Goal: Task Accomplishment & Management: Manage account settings

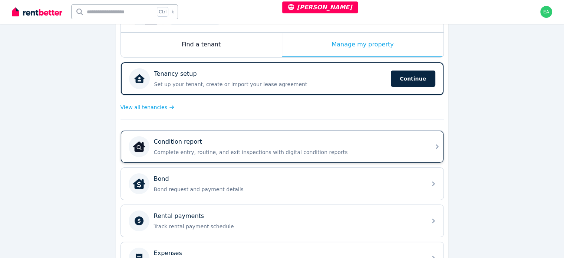
scroll to position [148, 0]
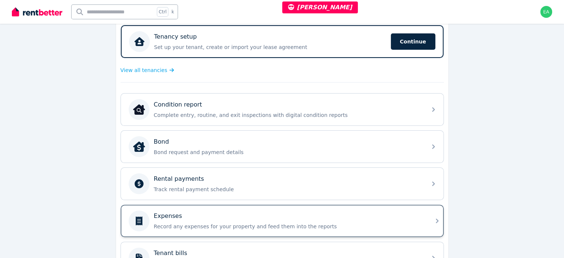
click at [361, 224] on p "Record any expenses for your property and feed them into the reports" at bounding box center [288, 225] width 268 height 7
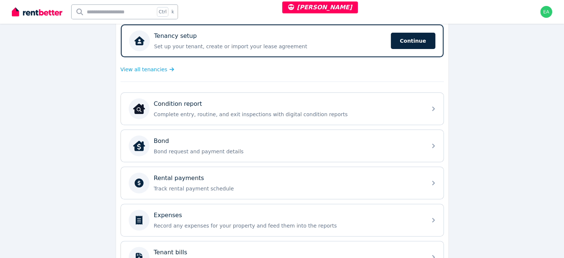
scroll to position [1, 0]
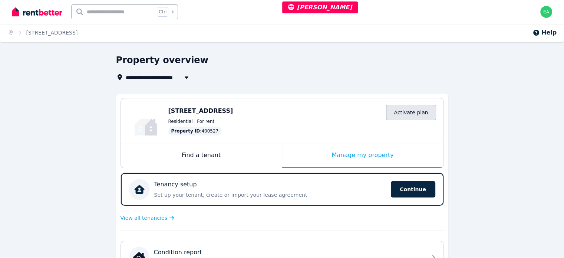
click at [428, 120] on link "Activate plan" at bounding box center [411, 113] width 50 height 16
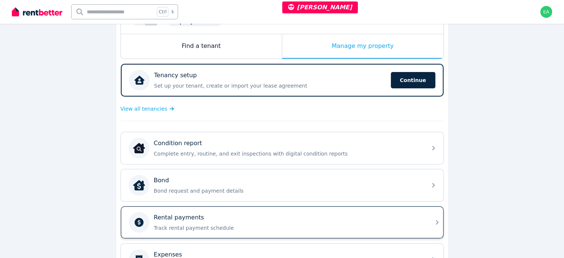
scroll to position [148, 0]
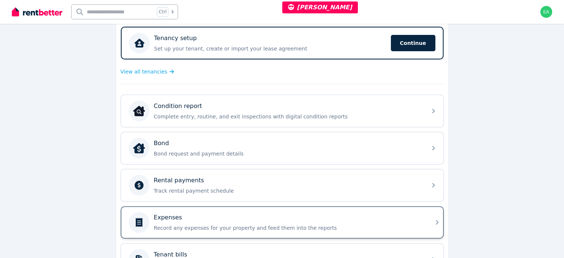
click at [347, 224] on p "Record any expenses for your property and feed them into the reports" at bounding box center [288, 227] width 268 height 7
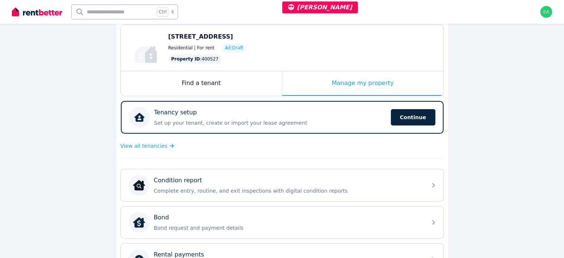
scroll to position [148, 0]
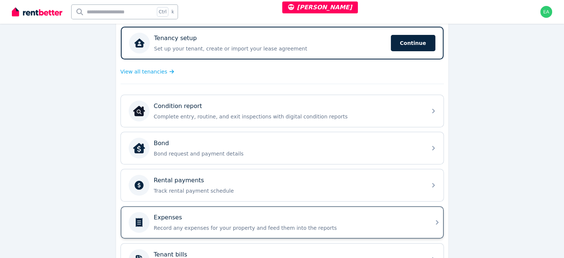
click at [384, 225] on p "Record any expenses for your property and feed them into the reports" at bounding box center [288, 227] width 268 height 7
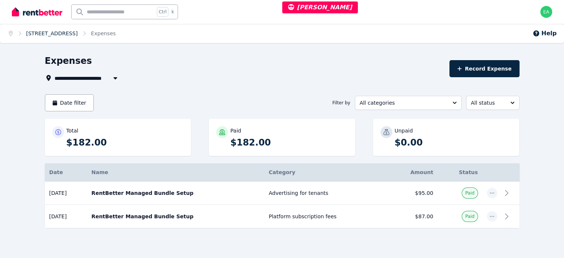
click at [62, 35] on link "49 Blantyre St, Katanning" at bounding box center [52, 33] width 52 height 6
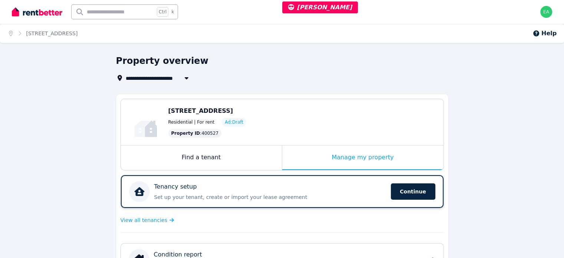
click at [350, 195] on p "Set up your tenant, create or import your lease agreement" at bounding box center [270, 196] width 232 height 7
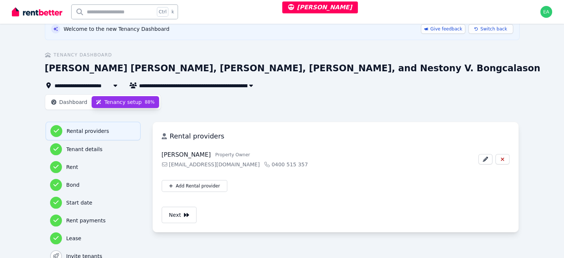
scroll to position [49, 0]
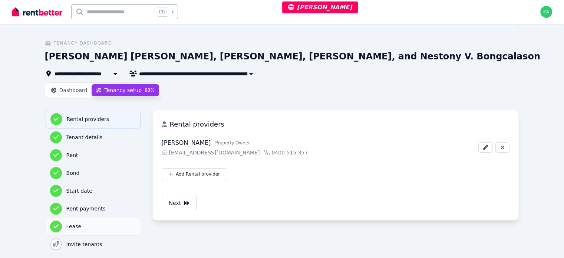
click at [66, 222] on h3 "Lease" at bounding box center [101, 225] width 70 height 7
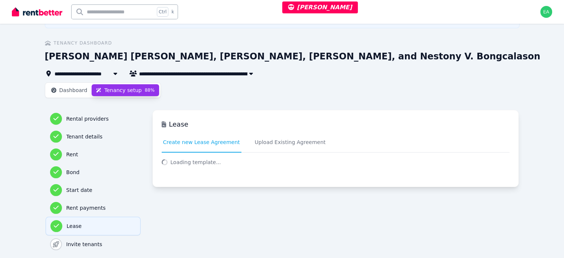
select select "*****"
select select "*******"
select select "**********"
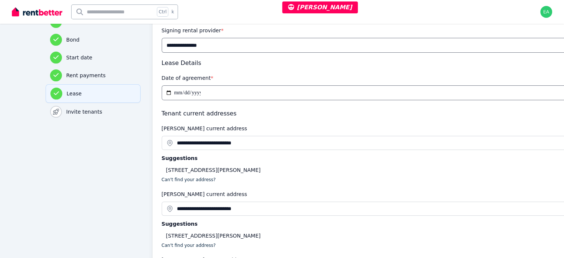
scroll to position [0, 0]
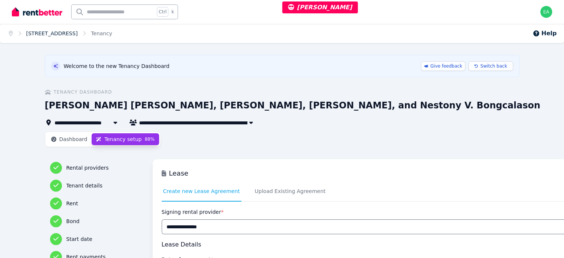
click at [52, 33] on link "49 Blantyre St, Katanning" at bounding box center [52, 33] width 52 height 6
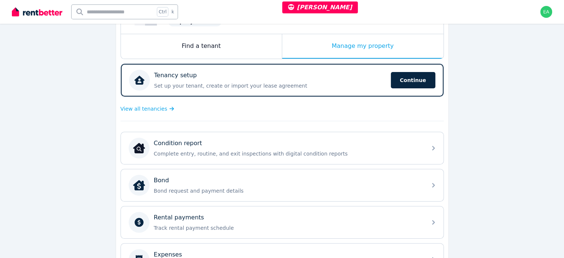
scroll to position [148, 0]
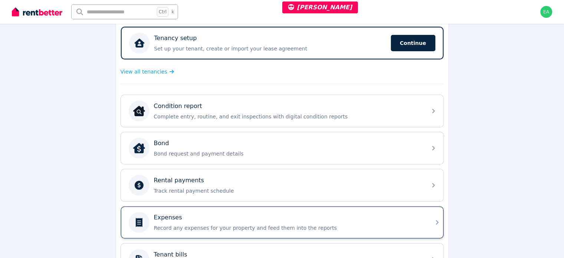
click at [370, 221] on div "Expenses Record any expenses for your property and feed them into the reports" at bounding box center [288, 222] width 268 height 19
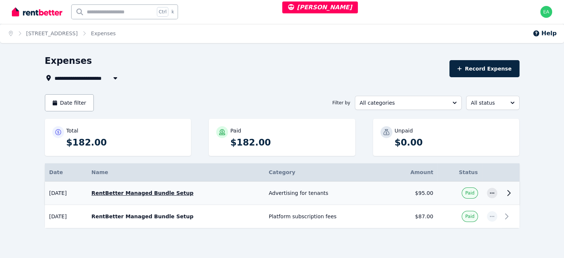
click at [477, 194] on span "Paid" at bounding box center [469, 192] width 16 height 11
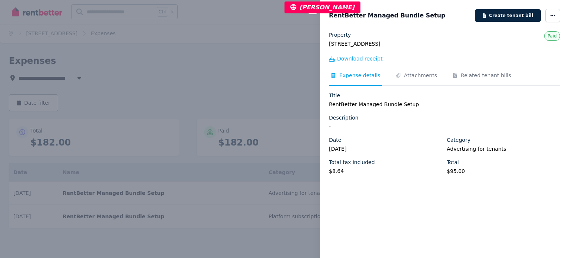
drag, startPoint x: 391, startPoint y: 43, endPoint x: 328, endPoint y: 44, distance: 63.0
click at [328, 44] on div "Property 49 Blantyre St, Katanning Paid Download receipt Expense details Attach…" at bounding box center [444, 140] width 249 height 218
copy legend "49 Blantyre St, Katanning"
click at [244, 36] on div "Close panel RentBetter Managed Bundle Setup Create tenant bill Property 49 Blan…" at bounding box center [284, 129] width 569 height 258
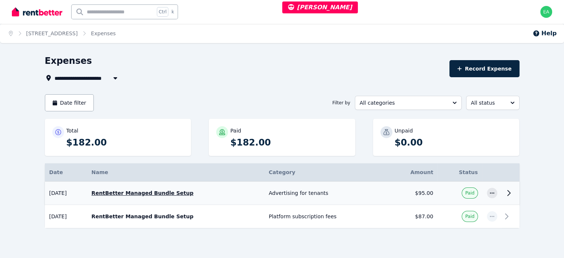
click at [513, 193] on icon at bounding box center [508, 192] width 9 height 9
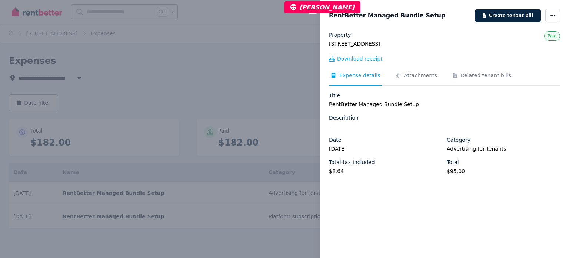
click at [232, 77] on div "Close panel RentBetter Managed Bundle Setup Create tenant bill Property 49 Blan…" at bounding box center [284, 129] width 569 height 258
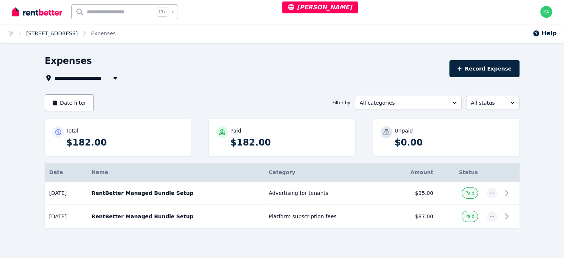
click at [56, 33] on link "[STREET_ADDRESS]" at bounding box center [52, 33] width 52 height 6
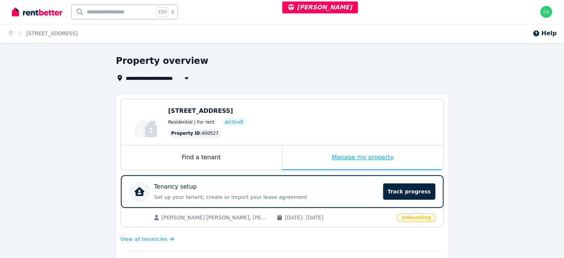
scroll to position [74, 0]
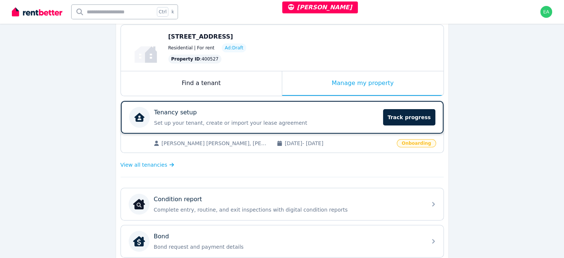
click at [329, 123] on p "Set up your tenant, create or import your lease agreement" at bounding box center [266, 122] width 225 height 7
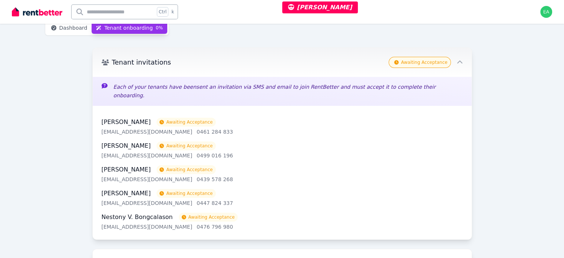
scroll to position [74, 0]
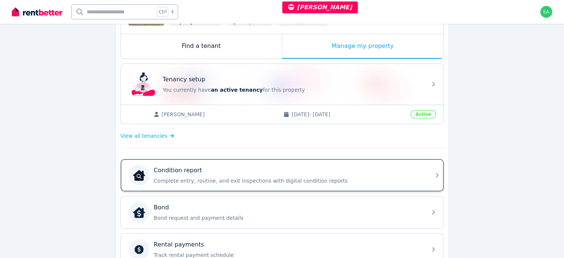
scroll to position [185, 0]
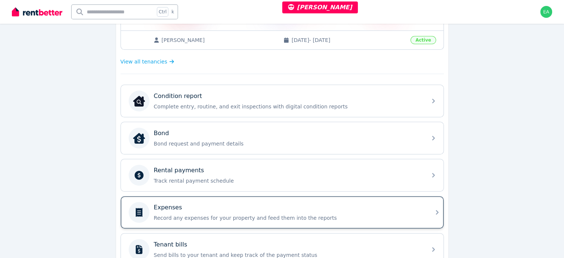
click at [359, 204] on div "Expenses" at bounding box center [288, 207] width 268 height 9
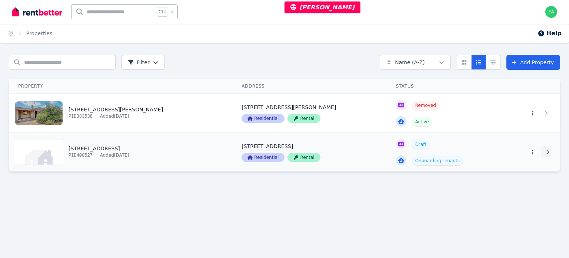
click at [545, 152] on icon at bounding box center [547, 151] width 7 height 5
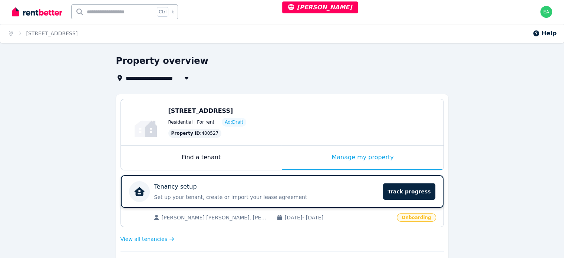
scroll to position [74, 0]
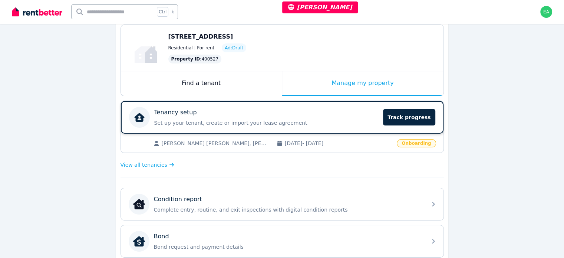
click at [322, 115] on div "Tenancy setup" at bounding box center [266, 112] width 225 height 9
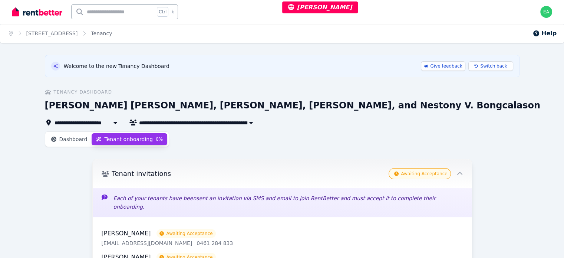
scroll to position [111, 0]
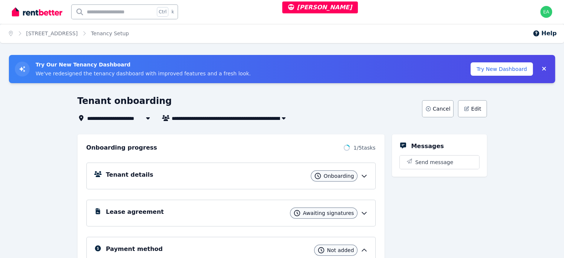
scroll to position [74, 0]
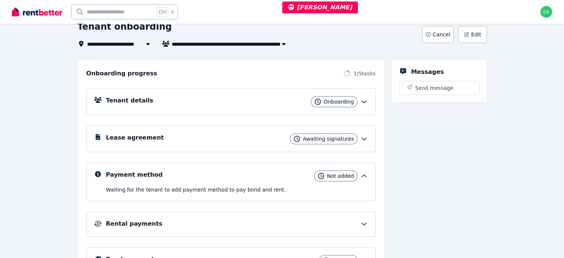
click at [199, 102] on div "Tenant details Onboarding" at bounding box center [237, 101] width 262 height 11
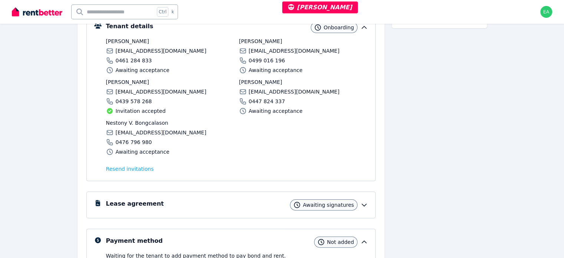
scroll to position [185, 0]
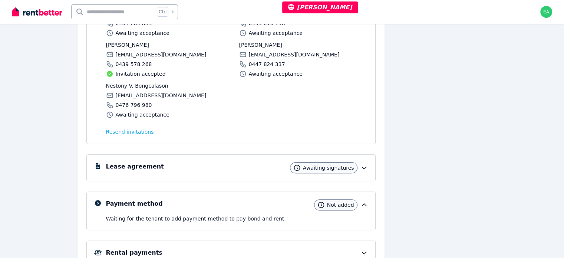
click at [201, 169] on div "Lease agreement Awaiting signatures" at bounding box center [237, 167] width 262 height 11
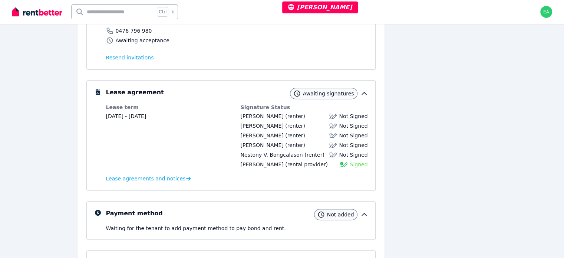
scroll to position [334, 0]
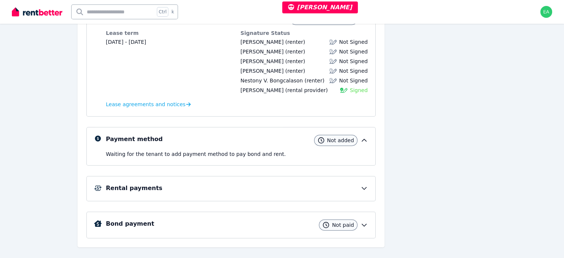
click at [298, 152] on p "Waiting for the tenant to add payment method to pay bond and rent ." at bounding box center [237, 153] width 262 height 7
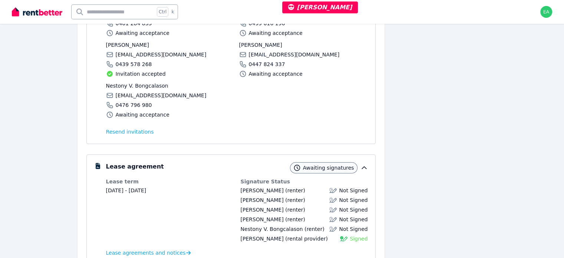
scroll to position [37, 0]
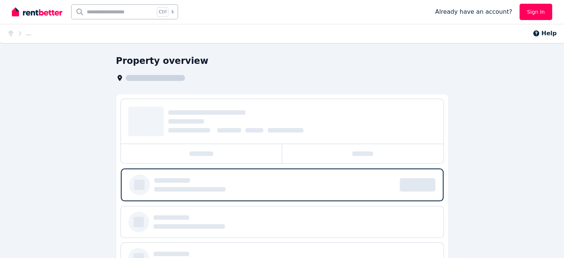
scroll to position [74, 0]
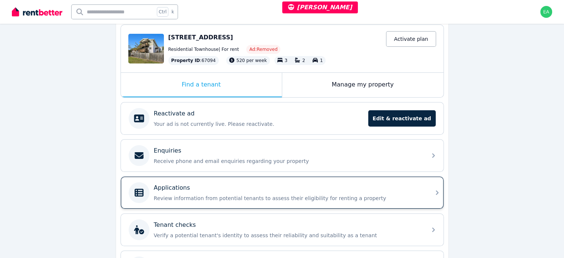
click at [374, 190] on div "Applications" at bounding box center [288, 187] width 268 height 9
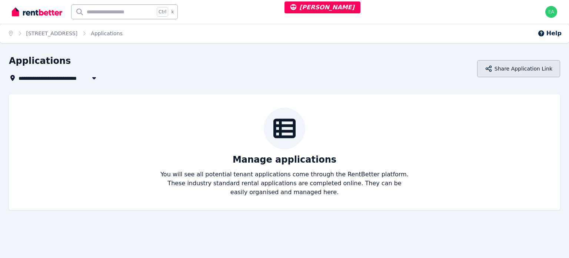
click at [517, 72] on button "Share Application Link" at bounding box center [518, 68] width 83 height 17
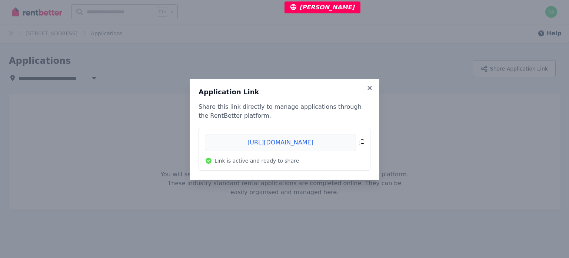
click at [364, 142] on span "Copied!" at bounding box center [284, 142] width 159 height 17
